Goal: Task Accomplishment & Management: Manage account settings

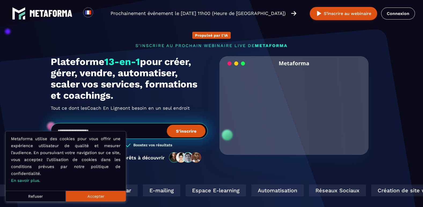
click at [36, 198] on button "Refuser" at bounding box center [36, 196] width 60 height 11
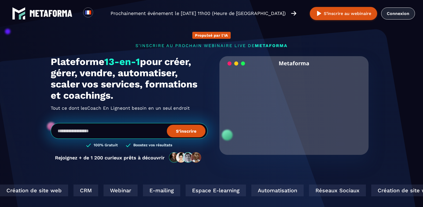
click at [410, 13] on link "Connexion" at bounding box center [398, 14] width 34 height 12
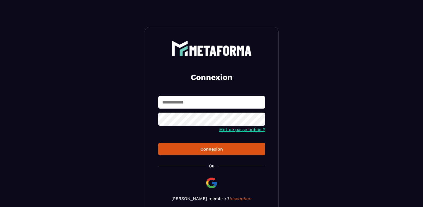
click at [224, 132] on link "Mot de passe oublié ?" at bounding box center [242, 129] width 46 height 5
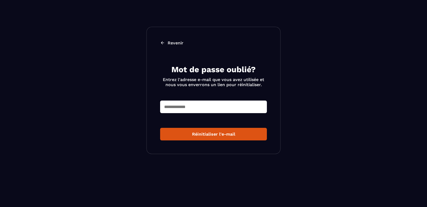
click at [212, 111] on input "text" at bounding box center [213, 107] width 107 height 13
type input "**********"
click at [203, 134] on div "Réinitialiser l'e-mail" at bounding box center [213, 134] width 98 height 5
